Goal: Task Accomplishment & Management: Use online tool/utility

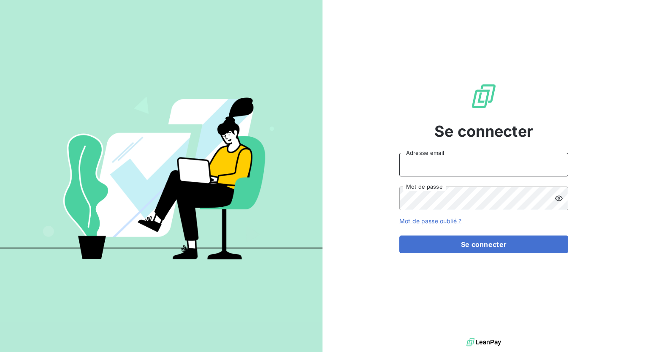
click at [471, 165] on input "Adresse email" at bounding box center [483, 165] width 169 height 24
type input "[EMAIL_ADDRESS][DOMAIN_NAME]"
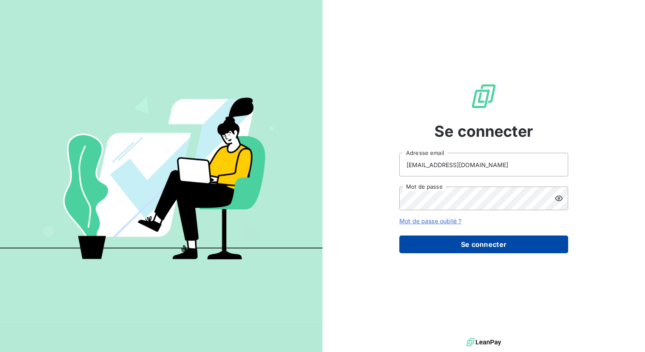
click at [481, 247] on button "Se connecter" at bounding box center [483, 244] width 169 height 18
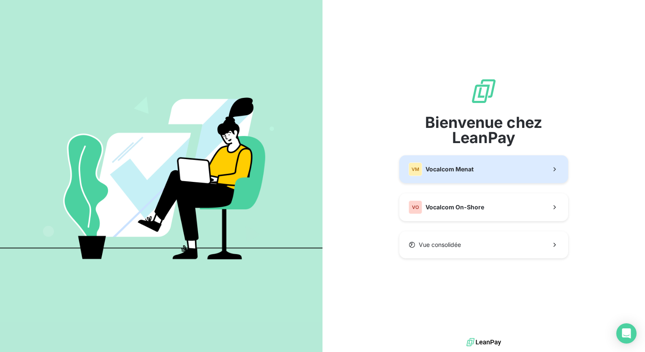
click at [478, 175] on button "VM Vocalcom Menat" at bounding box center [483, 169] width 169 height 28
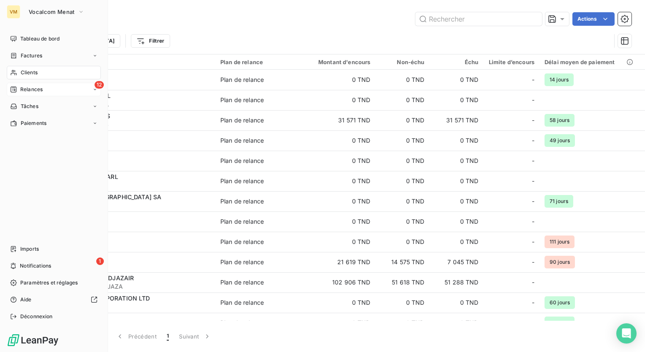
click at [20, 83] on div "12 Relances" at bounding box center [54, 90] width 94 height 14
click at [37, 101] on div "À effectuer" at bounding box center [59, 107] width 84 height 14
click at [35, 89] on span "Relances" at bounding box center [31, 90] width 22 height 8
click at [46, 103] on span "À effectuer" at bounding box center [33, 107] width 27 height 8
click at [46, 265] on span "Notifications" at bounding box center [35, 266] width 31 height 8
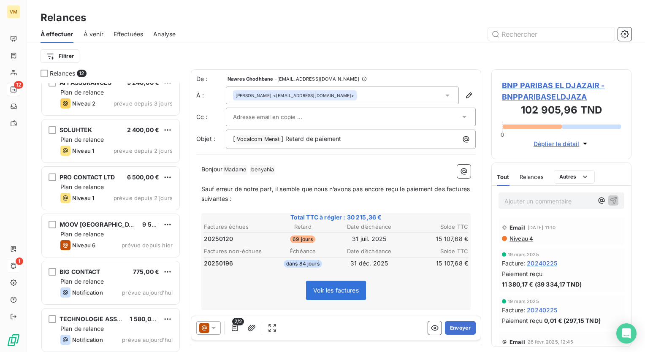
scroll to position [298, 0]
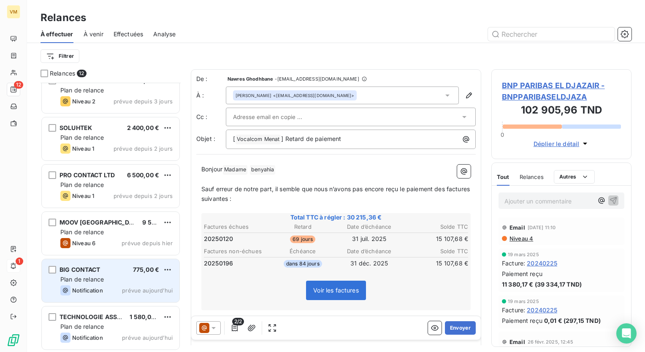
click at [147, 288] on span "prévue aujourd’hui" at bounding box center [147, 290] width 51 height 7
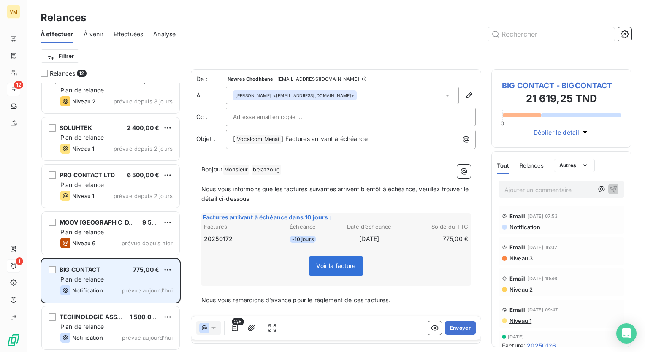
scroll to position [263, 133]
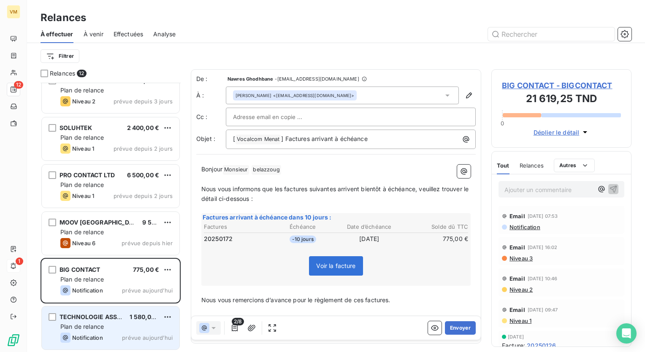
click at [144, 322] on div "Plan de relance" at bounding box center [116, 326] width 112 height 8
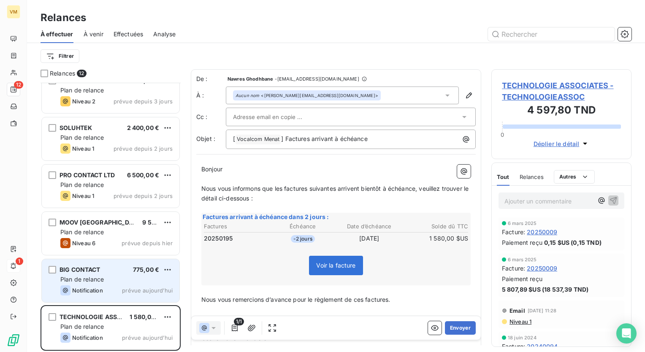
click at [112, 282] on div "Plan de relance" at bounding box center [116, 279] width 112 height 8
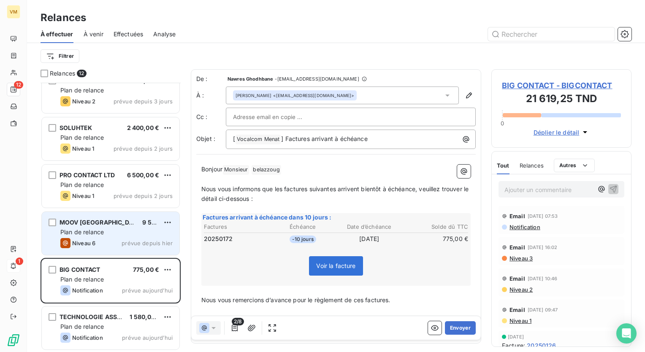
click at [131, 233] on div "Plan de relance" at bounding box center [116, 232] width 112 height 8
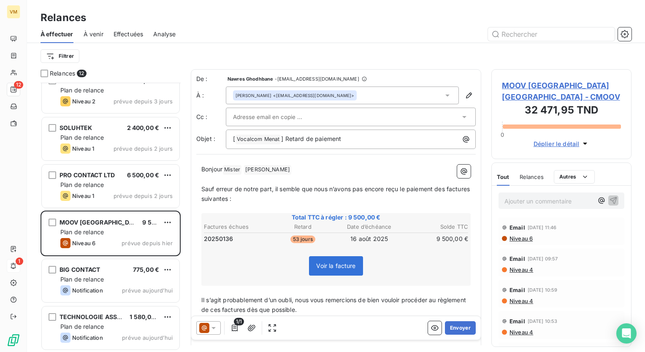
click at [443, 91] on div "[PERSON_NAME] <[EMAIL_ADDRESS][DOMAIN_NAME]>" at bounding box center [342, 96] width 233 height 18
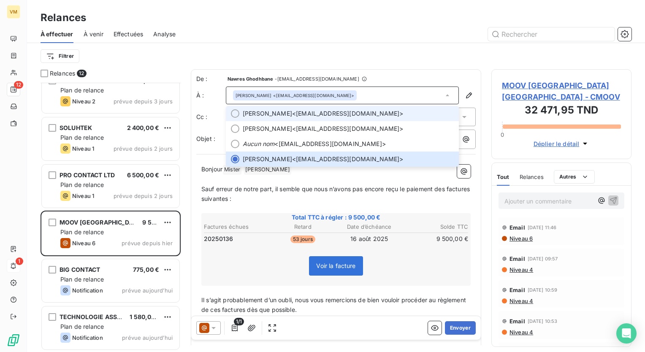
click at [320, 115] on span "[PERSON_NAME] <[EMAIL_ADDRESS][DOMAIN_NAME]>" at bounding box center [348, 113] width 211 height 8
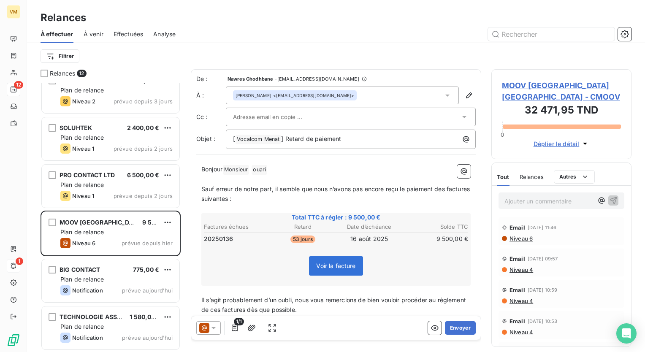
click at [460, 118] on icon at bounding box center [464, 117] width 8 height 8
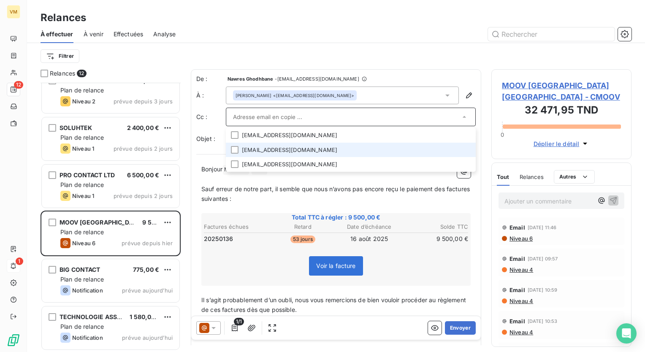
click at [267, 150] on li "[EMAIL_ADDRESS][DOMAIN_NAME]" at bounding box center [351, 150] width 250 height 15
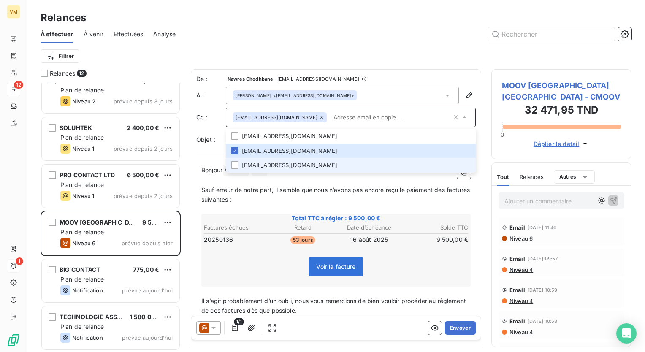
click at [265, 167] on li "[EMAIL_ADDRESS][DOMAIN_NAME]" at bounding box center [351, 165] width 250 height 15
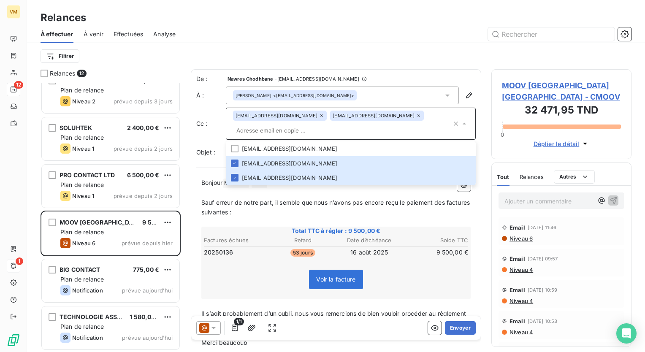
click at [417, 116] on icon at bounding box center [418, 115] width 3 height 3
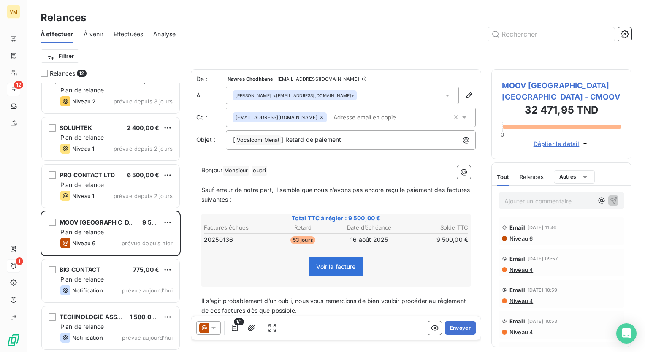
click at [304, 117] on div "[EMAIL_ADDRESS][DOMAIN_NAME]" at bounding box center [280, 117] width 94 height 10
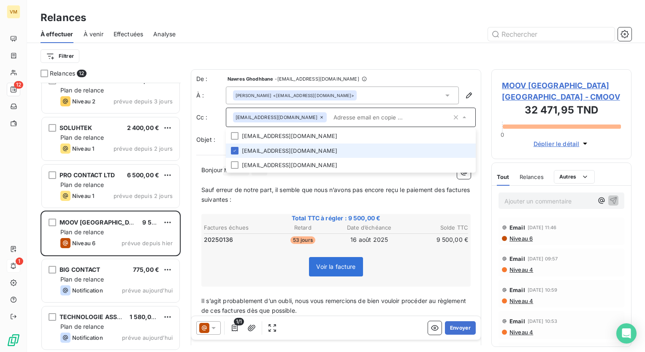
click at [298, 117] on div "[EMAIL_ADDRESS][DOMAIN_NAME]" at bounding box center [280, 117] width 94 height 10
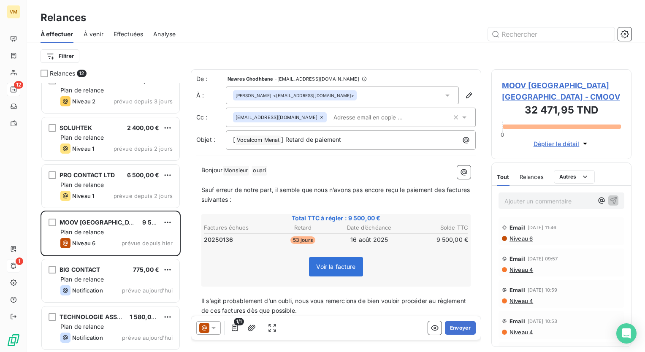
click at [319, 117] on icon at bounding box center [321, 117] width 5 height 5
click at [293, 214] on span "Total TTC à régler : 9 500,00 €" at bounding box center [336, 217] width 267 height 8
paste input "'[PERSON_NAME]' <[EMAIL_ADDRESS][DOMAIN_NAME]>"
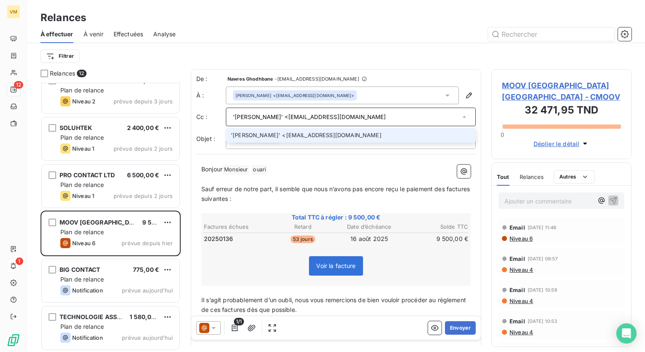
drag, startPoint x: 310, startPoint y: 116, endPoint x: 193, endPoint y: 112, distance: 116.6
click at [193, 112] on div "De : Nawres Ghodhbane - [EMAIL_ADDRESS][DOMAIN_NAME] À : [PERSON_NAME] <[EMAIL_…" at bounding box center [336, 220] width 290 height 303
type input "[EMAIL_ADDRESS][DOMAIN_NAME]"
click at [316, 130] on li "[EMAIL_ADDRESS][DOMAIN_NAME]" at bounding box center [351, 135] width 250 height 15
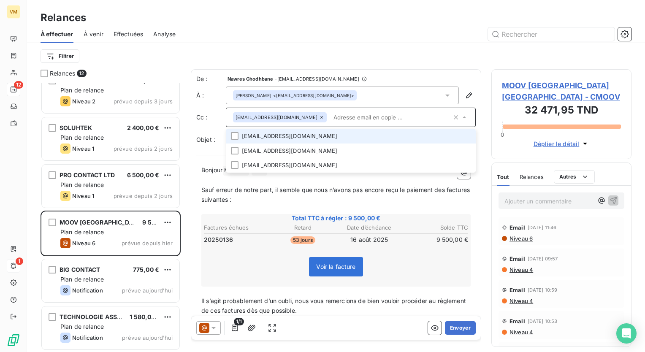
click at [331, 117] on input "text" at bounding box center [391, 117] width 122 height 13
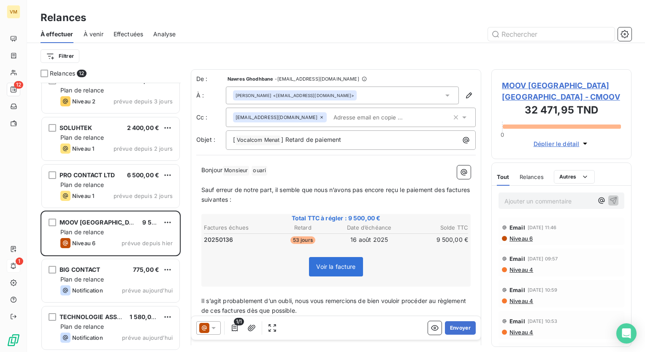
type input "G"
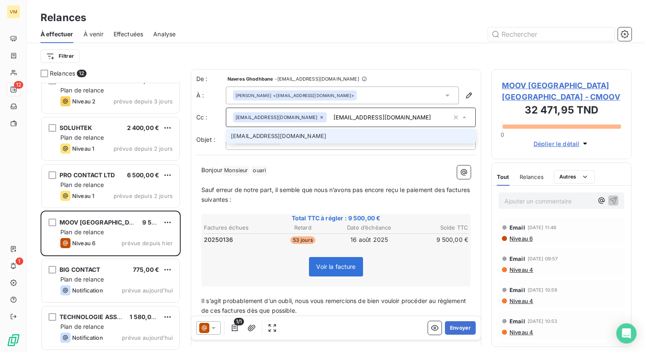
type input "[EMAIL_ADDRESS][DOMAIN_NAME]"
click at [314, 134] on li "[EMAIL_ADDRESS][DOMAIN_NAME]" at bounding box center [351, 136] width 250 height 15
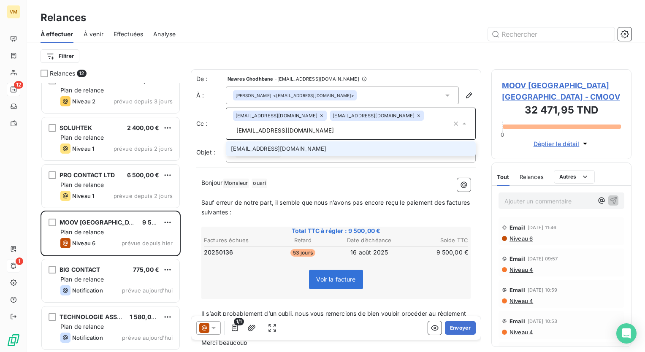
type input "[EMAIL_ADDRESS][DOMAIN_NAME]"
click at [317, 143] on li "[EMAIL_ADDRESS][DOMAIN_NAME]" at bounding box center [351, 148] width 250 height 15
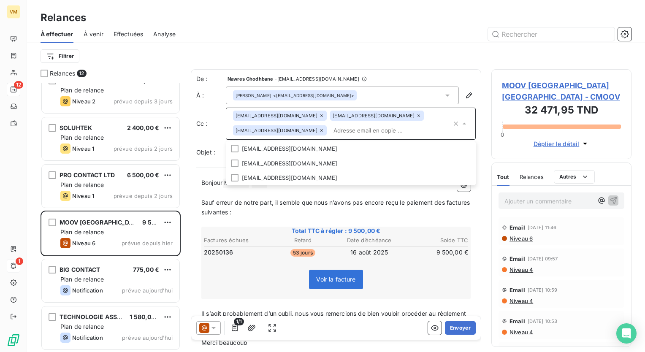
click at [277, 206] on p "Sauf erreur de notre part, il semble que nous n’avons pas encore reçu le paieme…" at bounding box center [335, 207] width 269 height 19
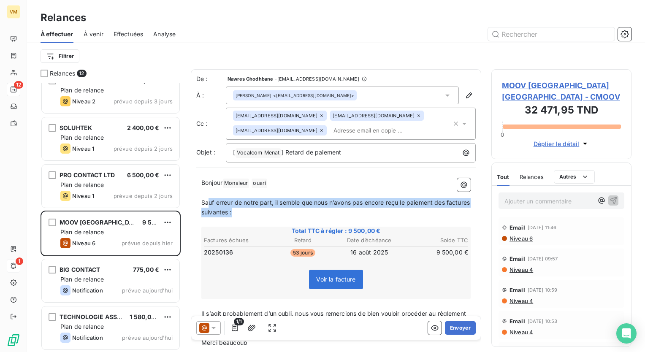
drag, startPoint x: 207, startPoint y: 198, endPoint x: 284, endPoint y: 216, distance: 79.4
click at [284, 216] on p "Sauf erreur de notre part, il semble que nous n’avons pas encore reçu le paieme…" at bounding box center [335, 207] width 269 height 19
drag, startPoint x: 202, startPoint y: 202, endPoint x: 257, endPoint y: 217, distance: 56.4
click at [257, 217] on div "Bonjour Monsieur ﻿ ouari ﻿ ﻿ ﻿ Sauf erreur de notre part, il semble que nous n’…" at bounding box center [335, 276] width 269 height 197
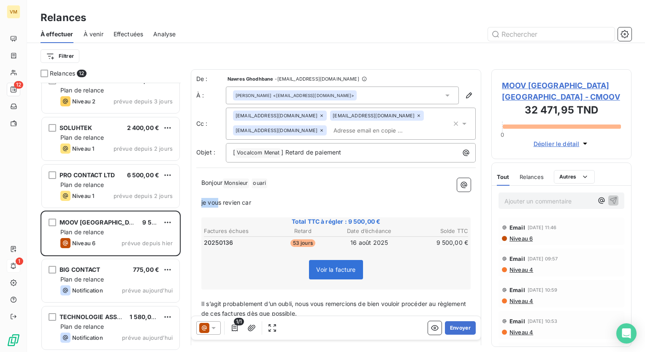
drag, startPoint x: 259, startPoint y: 203, endPoint x: 232, endPoint y: 200, distance: 27.2
click at [197, 200] on div "Bonjour Monsieur ﻿ [PERSON_NAME] ﻿ ﻿ ﻿ je vous revien car ﻿ Total TTC à régler …" at bounding box center [335, 272] width 279 height 198
drag, startPoint x: 272, startPoint y: 204, endPoint x: 222, endPoint y: 203, distance: 50.7
click at [222, 203] on p "je vous revien car" at bounding box center [335, 203] width 269 height 10
click at [444, 204] on p "Je vous reviens car nous n’avons pas [MEDICAL_DATA] reçu le paiement jusqu’à [D…" at bounding box center [335, 203] width 269 height 10
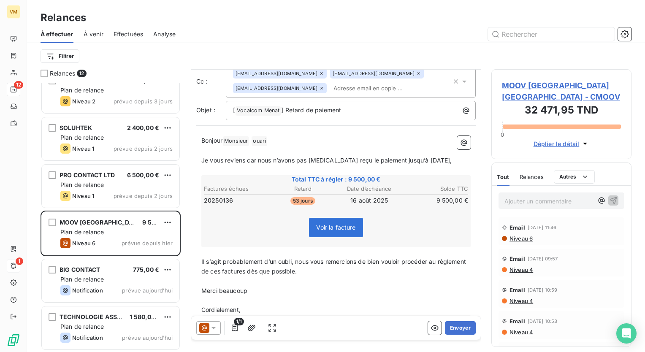
scroll to position [43, 0]
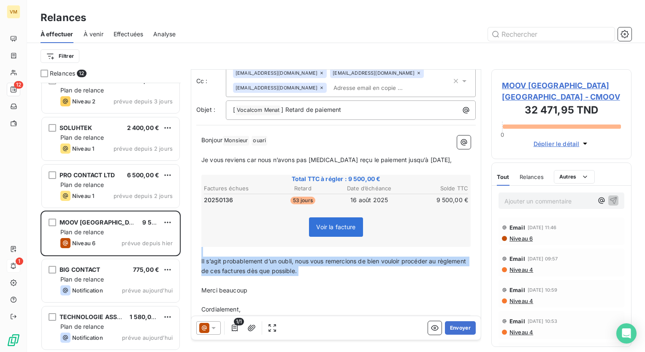
drag, startPoint x: 209, startPoint y: 252, endPoint x: 345, endPoint y: 278, distance: 138.3
click at [345, 278] on div "Bonjour Monsieur ﻿ ouari ﻿ ﻿ ﻿ Je vous reviens car nous n’avons pas [MEDICAL_DA…" at bounding box center [335, 228] width 269 height 187
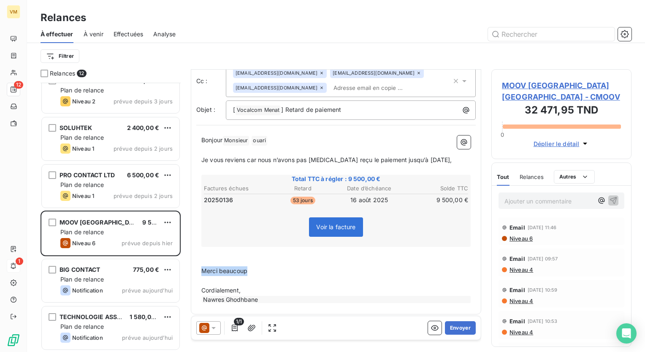
drag, startPoint x: 253, startPoint y: 267, endPoint x: 189, endPoint y: 265, distance: 64.2
click at [189, 265] on div "Relances 12 VITALIS NG 92 716,83 TND Plan de relance Niveau 3 prévue depuis 9 j…" at bounding box center [336, 210] width 618 height 283
click at [213, 254] on p "﻿" at bounding box center [335, 252] width 269 height 10
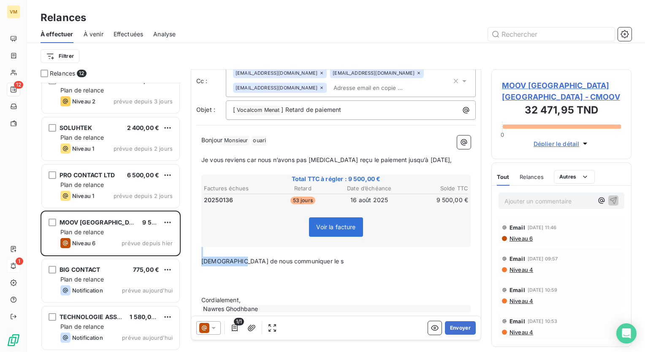
drag, startPoint x: 316, startPoint y: 265, endPoint x: 210, endPoint y: 252, distance: 107.1
click at [210, 252] on div "Bonjour Monsieur ﻿ ouari ﻿ ﻿ ﻿ Je vous reviens car nous n’avons pas [MEDICAL_DA…" at bounding box center [335, 224] width 269 height 178
drag, startPoint x: 318, startPoint y: 257, endPoint x: 205, endPoint y: 261, distance: 112.7
click at [205, 261] on p "[DEMOGRAPHIC_DATA] de nous communiquer le s" at bounding box center [335, 262] width 269 height 10
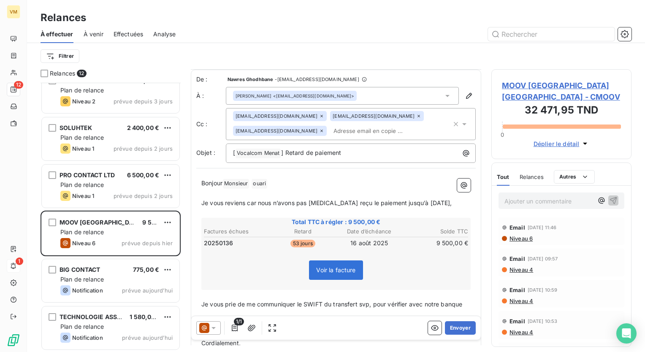
scroll to position [42, 0]
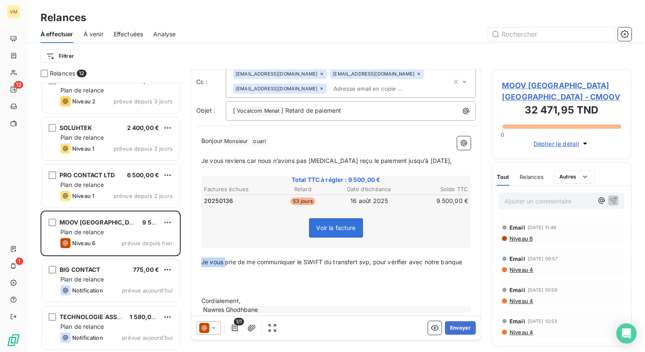
drag, startPoint x: 245, startPoint y: 262, endPoint x: 198, endPoint y: 257, distance: 47.2
click at [198, 257] on div "Bonjour Monsieur ﻿ ouari ﻿ ﻿ ﻿ Je vous reviens car nous n’avons pas [MEDICAL_DA…" at bounding box center [335, 225] width 279 height 188
drag, startPoint x: 235, startPoint y: 260, endPoint x: 201, endPoint y: 259, distance: 33.8
click at [201, 261] on span "Je vous prie de me communiquer le SWIFT du transfert svp, pour vérifier avec no…" at bounding box center [331, 261] width 261 height 7
click at [235, 258] on span "merci de me communiquer le SWIFT du transfert svp, pour vérifier avec notre ban…" at bounding box center [322, 261] width 242 height 7
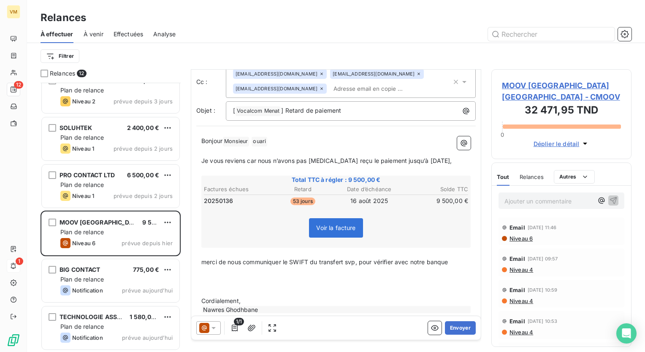
click at [270, 279] on p "﻿" at bounding box center [335, 282] width 269 height 10
click at [201, 261] on div "Bonjour Monsieur ﻿ ouari ﻿ ﻿ ﻿ Je vous reviens car nous n’avons pas [MEDICAL_DA…" at bounding box center [335, 225] width 279 height 188
click at [205, 259] on span "merci de nous communiquer le SWIFT du transfert svp, pour vérifier avec notre b…" at bounding box center [324, 261] width 247 height 7
click at [361, 262] on span "Merci de nous communiquer le SWIFT du transfert svp, pour vérifier avec notre b…" at bounding box center [324, 261] width 247 height 7
click at [359, 263] on span "Merci de nous communiquer le SWIFT du transfert svp, pour vérifier avec notre b…" at bounding box center [324, 261] width 247 height 7
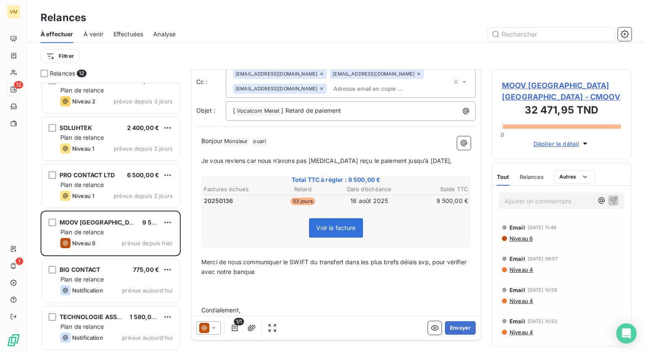
click at [280, 272] on p "Merci de nous communiquer le SWIFT du transfert dans les plus brefs délais svp,…" at bounding box center [335, 266] width 269 height 19
click at [221, 296] on p "﻿" at bounding box center [335, 301] width 269 height 10
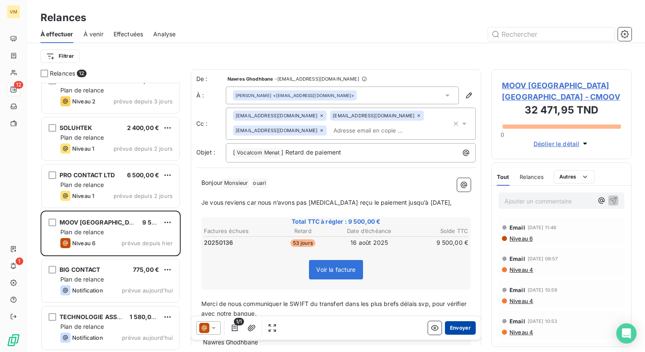
click at [463, 332] on button "Envoyer" at bounding box center [460, 328] width 31 height 14
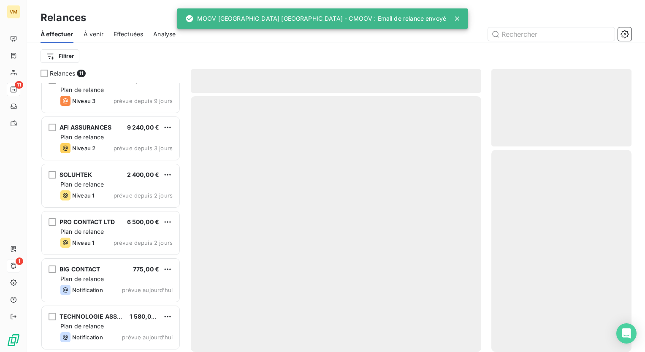
scroll to position [251, 0]
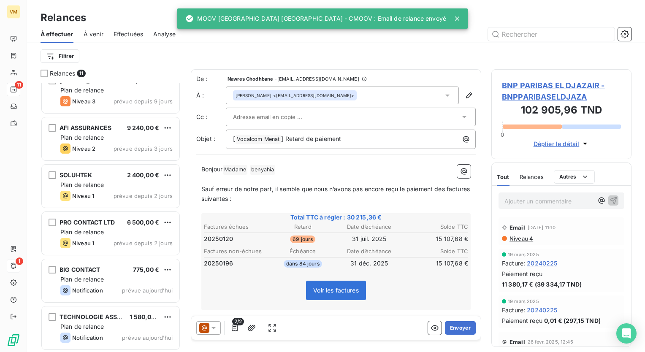
click at [415, 41] on div at bounding box center [409, 34] width 446 height 14
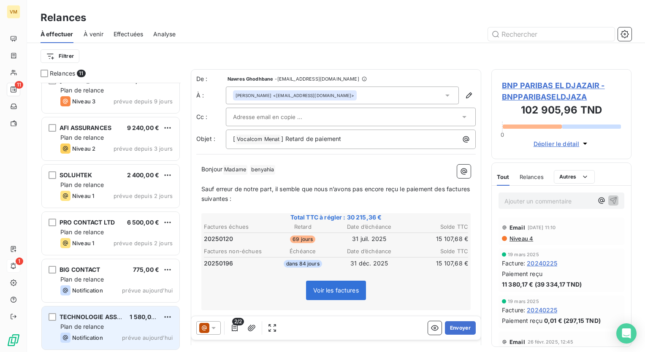
click at [103, 318] on span "TECHNOLOGIE ASSOCIATES" at bounding box center [102, 316] width 84 height 7
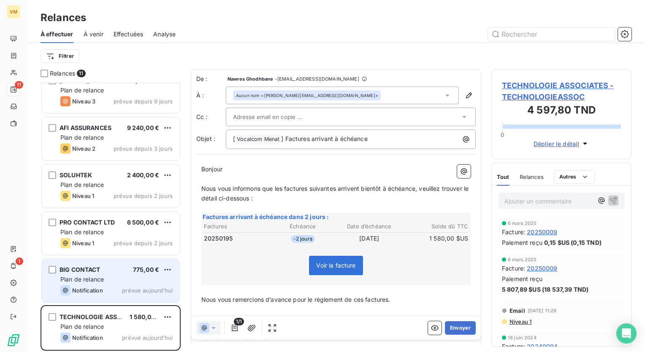
click at [92, 277] on span "Plan de relance" at bounding box center [81, 279] width 43 height 7
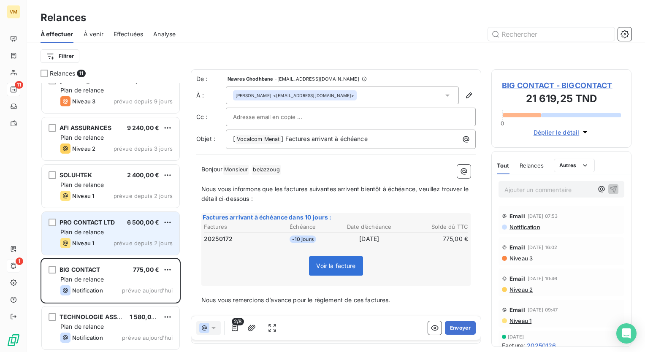
click at [124, 228] on div "Plan de relance" at bounding box center [116, 232] width 112 height 8
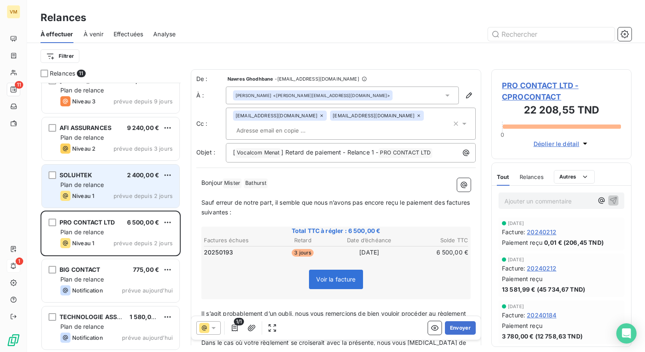
click at [83, 179] on div "SOLUHTEK" at bounding box center [76, 175] width 32 height 8
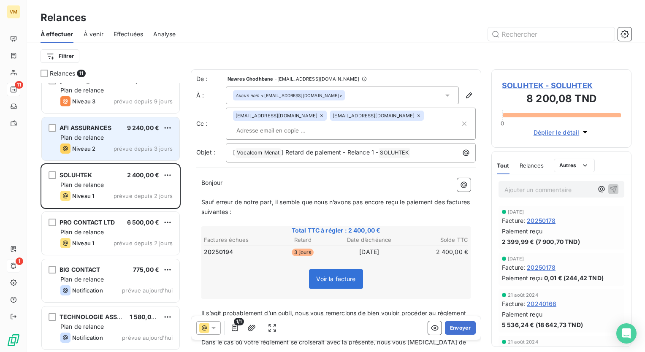
click at [118, 142] on div "AFI ASSURANCES 9 240,00 € Plan de relance Niveau 2 prévue depuis 3 jours" at bounding box center [111, 138] width 138 height 43
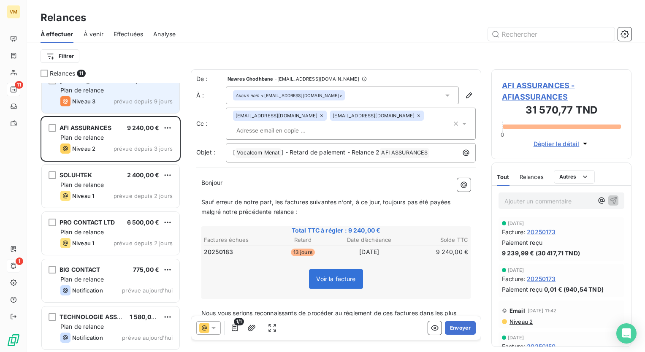
click at [105, 97] on div "Niveau 3 prévue depuis 9 jours" at bounding box center [116, 101] width 112 height 10
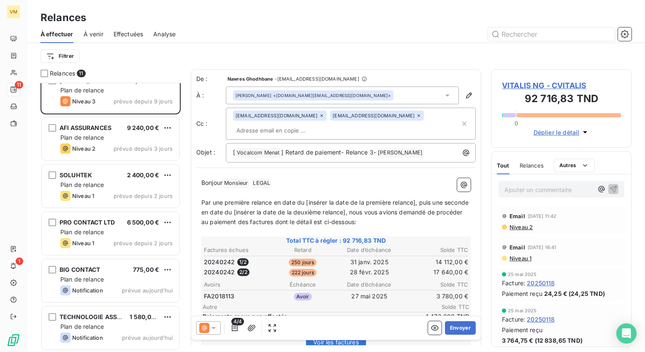
scroll to position [166, 0]
